Goal: Find specific page/section: Find specific page/section

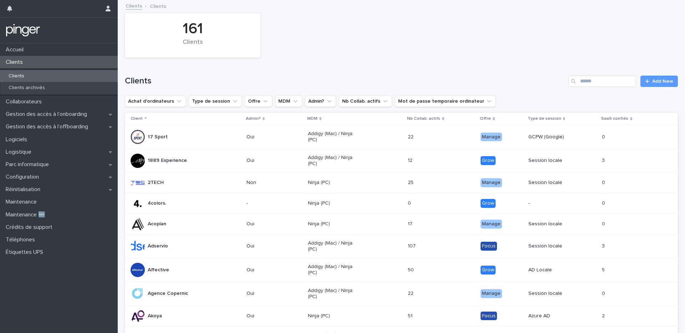
click at [60, 62] on div "Clients" at bounding box center [59, 62] width 118 height 12
click at [579, 90] on div "Clients Add New" at bounding box center [401, 78] width 553 height 34
click at [583, 83] on input "Search" at bounding box center [602, 81] width 68 height 11
type input "*****"
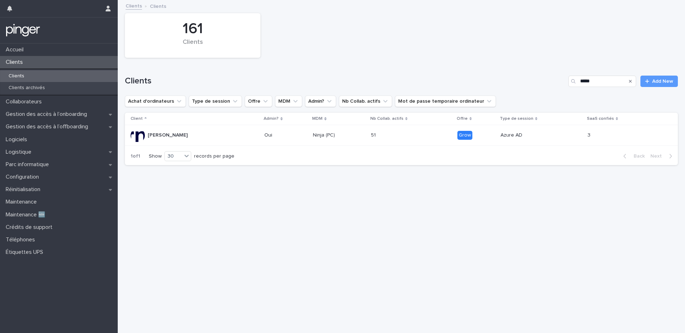
click at [199, 134] on div "[PERSON_NAME]" at bounding box center [195, 135] width 128 height 14
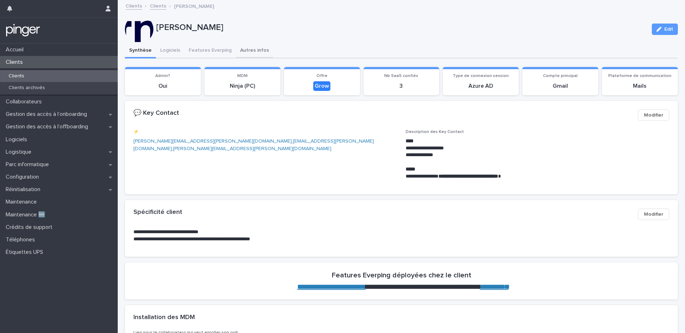
click at [262, 51] on button "Autres infos" at bounding box center [254, 51] width 37 height 15
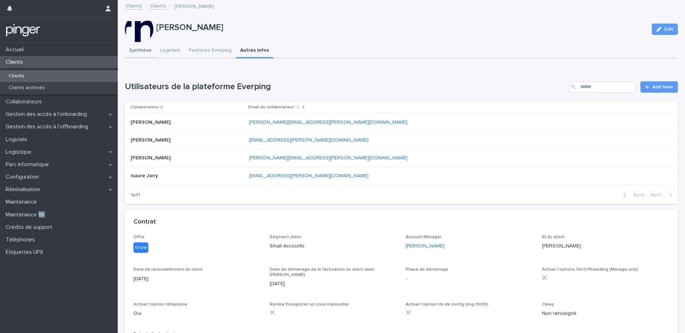
click at [132, 55] on button "Synthèse" at bounding box center [140, 51] width 31 height 15
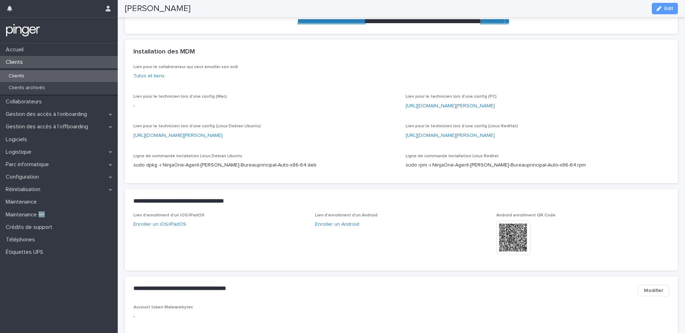
scroll to position [264, 0]
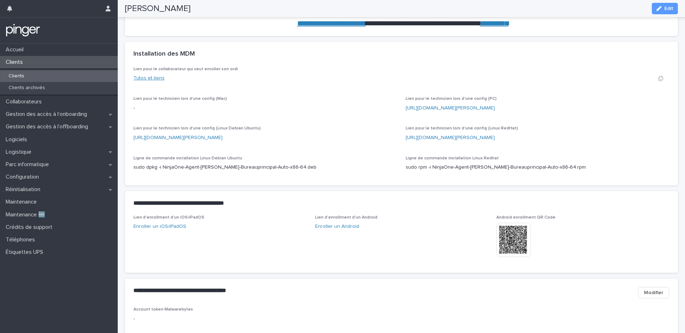
click at [152, 79] on link "Tutos et liens" at bounding box center [148, 78] width 31 height 5
